Goal: Find specific page/section: Find specific page/section

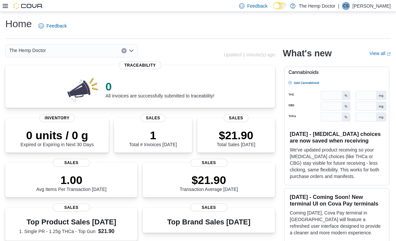
click at [131, 53] on icon "Open list of options" at bounding box center [131, 50] width 5 height 5
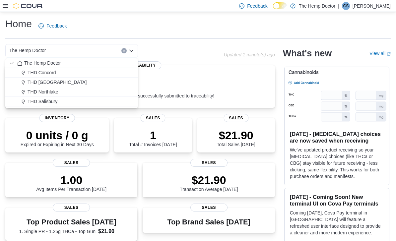
click at [59, 73] on div "THD Concord" at bounding box center [75, 72] width 117 height 7
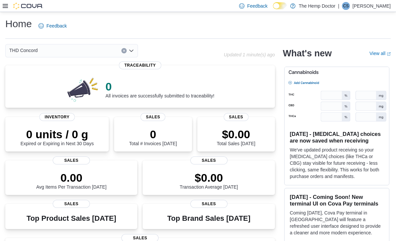
click at [134, 54] on div "THD Concord Combo box. Selected. THD Concord. Press Backspace to delete THD Con…" at bounding box center [71, 50] width 133 height 13
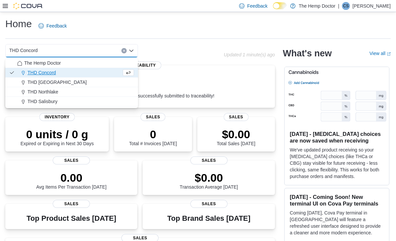
click at [59, 82] on span "THD Mooresville" at bounding box center [57, 82] width 59 height 7
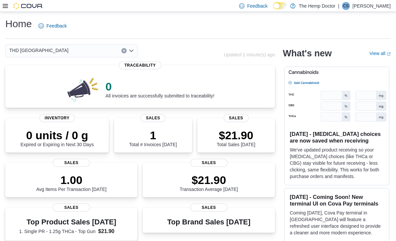
click at [131, 53] on icon "Open list of options" at bounding box center [131, 50] width 5 height 5
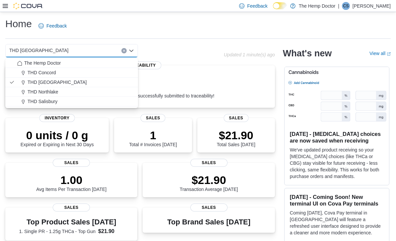
click at [55, 95] on span "THD Northlake" at bounding box center [43, 92] width 31 height 7
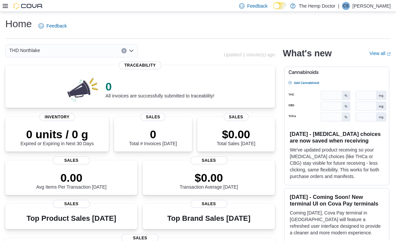
click at [135, 50] on div "THD Northlake Combo box. Selected. THD Northlake. Press Backspace to delete THD…" at bounding box center [71, 50] width 133 height 13
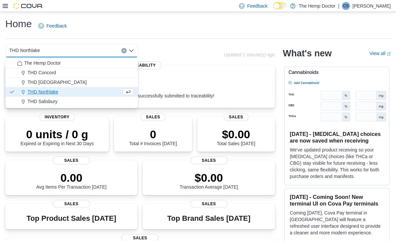
click at [63, 81] on div "THD Mooresville" at bounding box center [75, 82] width 117 height 7
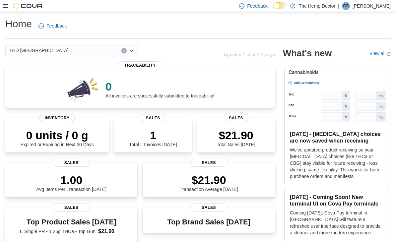
click at [135, 52] on div "THD Mooresville Combo box. Selected. THD Mooresville. Press Backspace to delete…" at bounding box center [71, 50] width 133 height 13
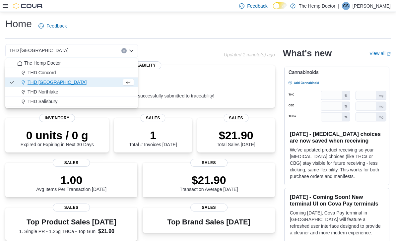
click at [57, 70] on div "THD Concord" at bounding box center [75, 72] width 117 height 7
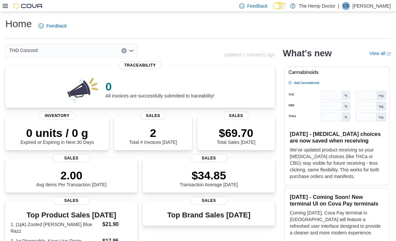
click at [130, 53] on icon "Open list of options" at bounding box center [131, 50] width 5 height 5
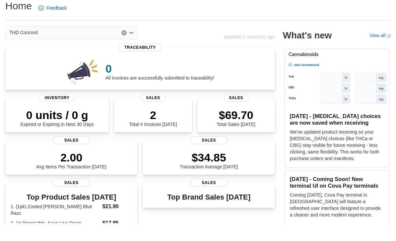
click at [136, 44] on div "THD Concord Combo box. Selected. THD Concord. Press Backspace to delete THD Con…" at bounding box center [71, 50] width 133 height 13
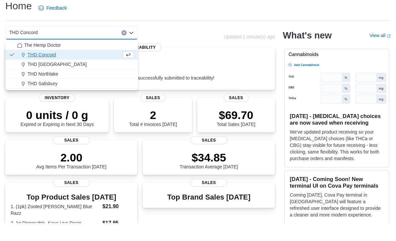
click at [56, 98] on span "THD Salisbury" at bounding box center [43, 101] width 30 height 7
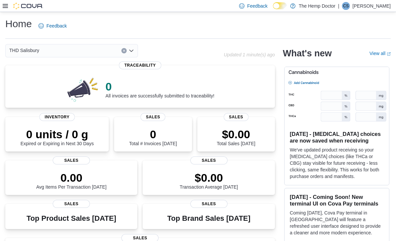
click at [131, 52] on icon "Open list of options" at bounding box center [132, 51] width 4 height 2
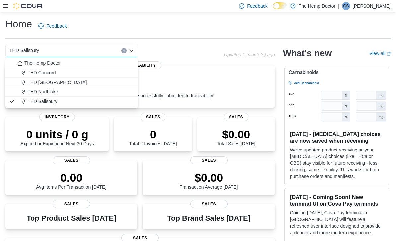
click at [68, 62] on div "The Hemp Doctor" at bounding box center [75, 63] width 117 height 7
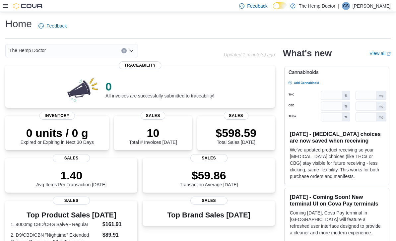
click at [134, 48] on div "The Hemp Doctor" at bounding box center [71, 50] width 133 height 13
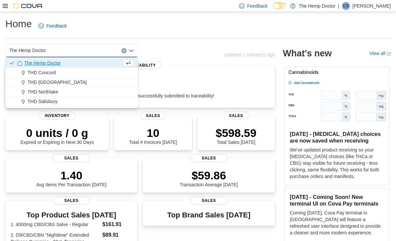
click at [62, 71] on div "THD Concord" at bounding box center [75, 72] width 117 height 7
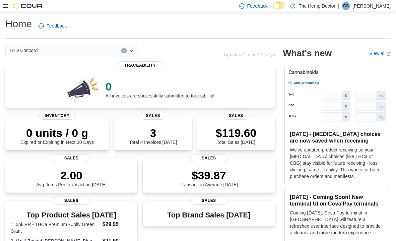
click at [134, 50] on div "THD Concord Combo box. Selected. THD Concord. Press Backspace to delete THD Con…" at bounding box center [71, 50] width 133 height 13
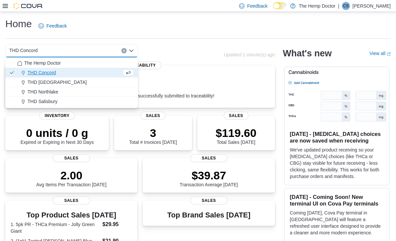
click at [60, 80] on span "THD Mooresville" at bounding box center [57, 82] width 59 height 7
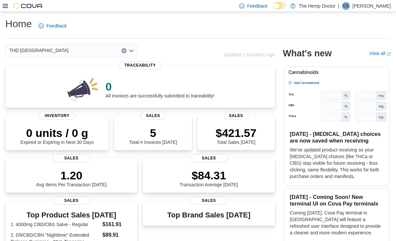
click at [135, 52] on div "THD Mooresville Combo box. Selected. THD Mooresville. Press Backspace to delete…" at bounding box center [71, 50] width 133 height 13
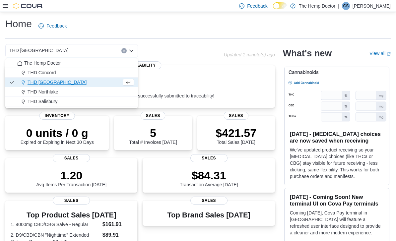
click at [60, 93] on div "THD Northlake" at bounding box center [75, 92] width 117 height 7
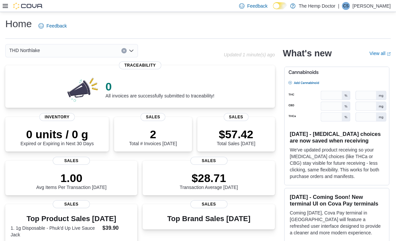
click at [136, 54] on div "THD Northlake Combo box. Selected. THD Northlake. Press Backspace to delete THD…" at bounding box center [71, 50] width 133 height 13
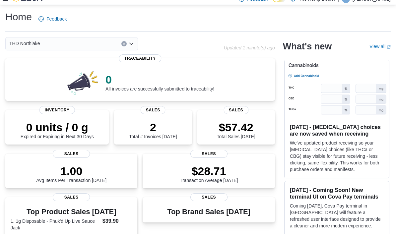
click at [134, 47] on div "THD Northlake Combo box. Selected. THD Northlake. Press Backspace to delete THD…" at bounding box center [71, 50] width 133 height 13
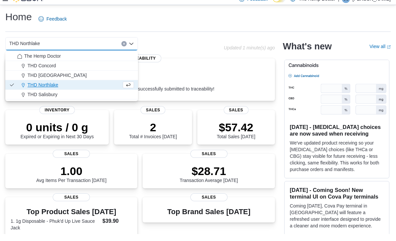
click at [55, 98] on span "THD Salisbury" at bounding box center [43, 101] width 30 height 7
